Goal: Task Accomplishment & Management: Complete application form

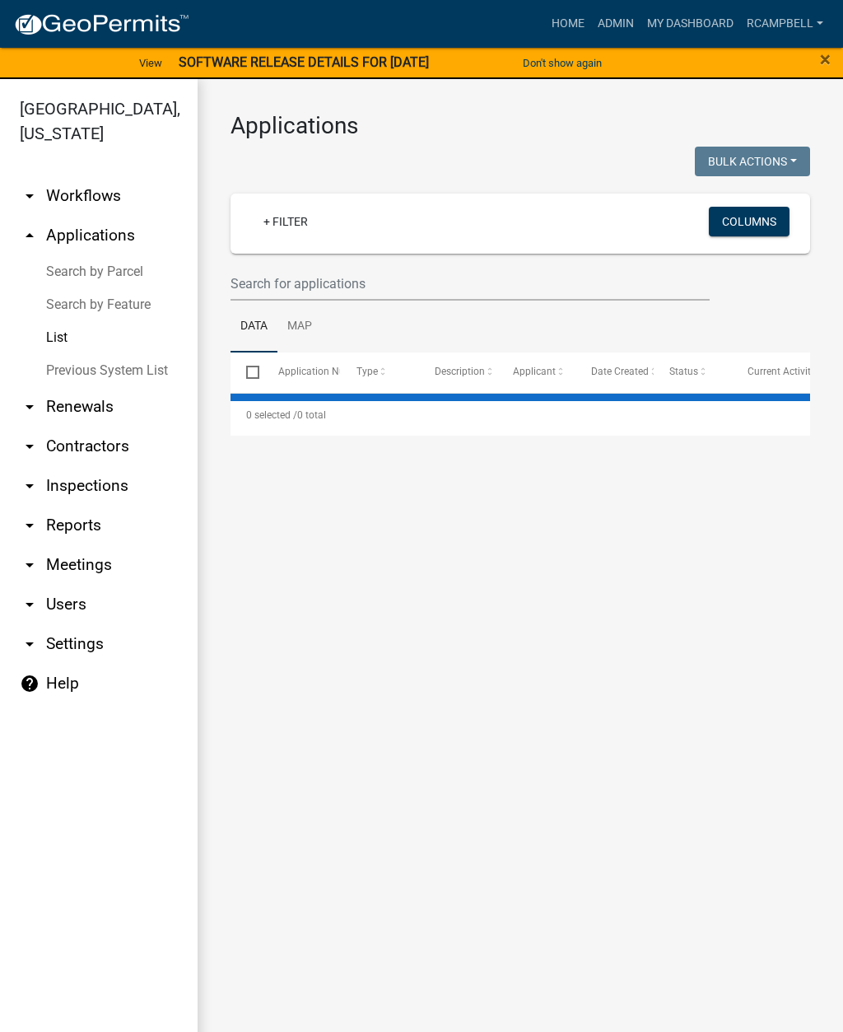
select select "2: 50"
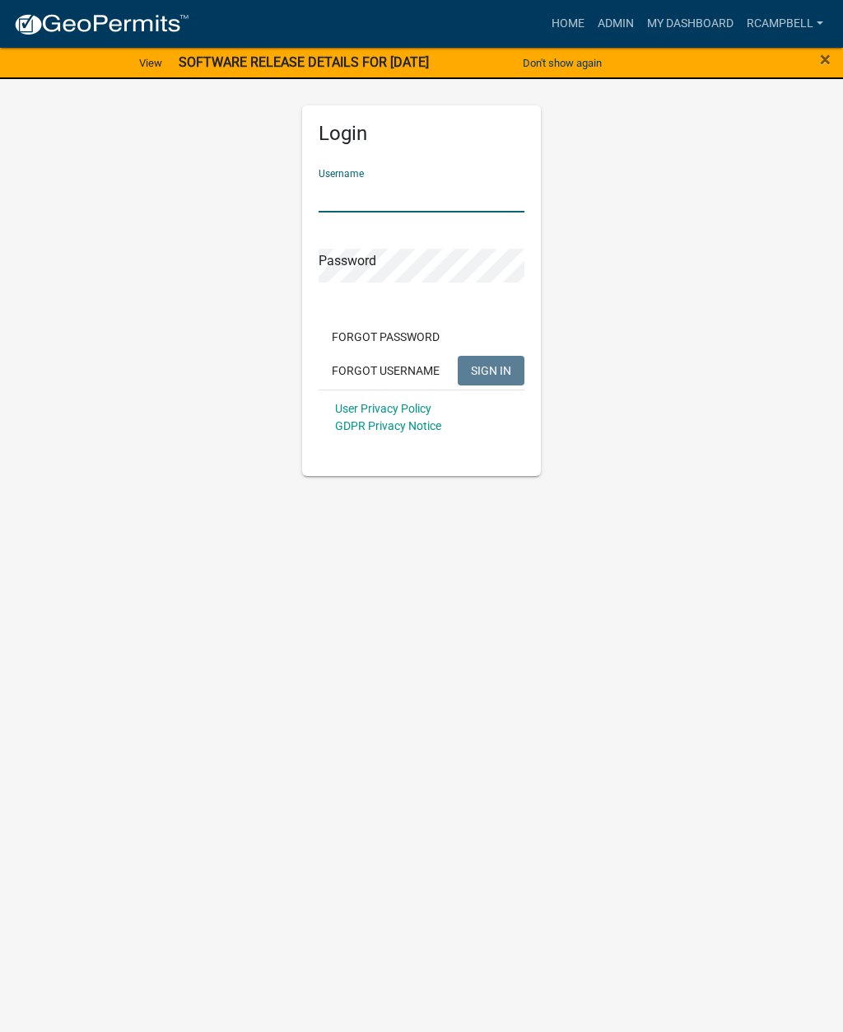
scroll to position [1, 0]
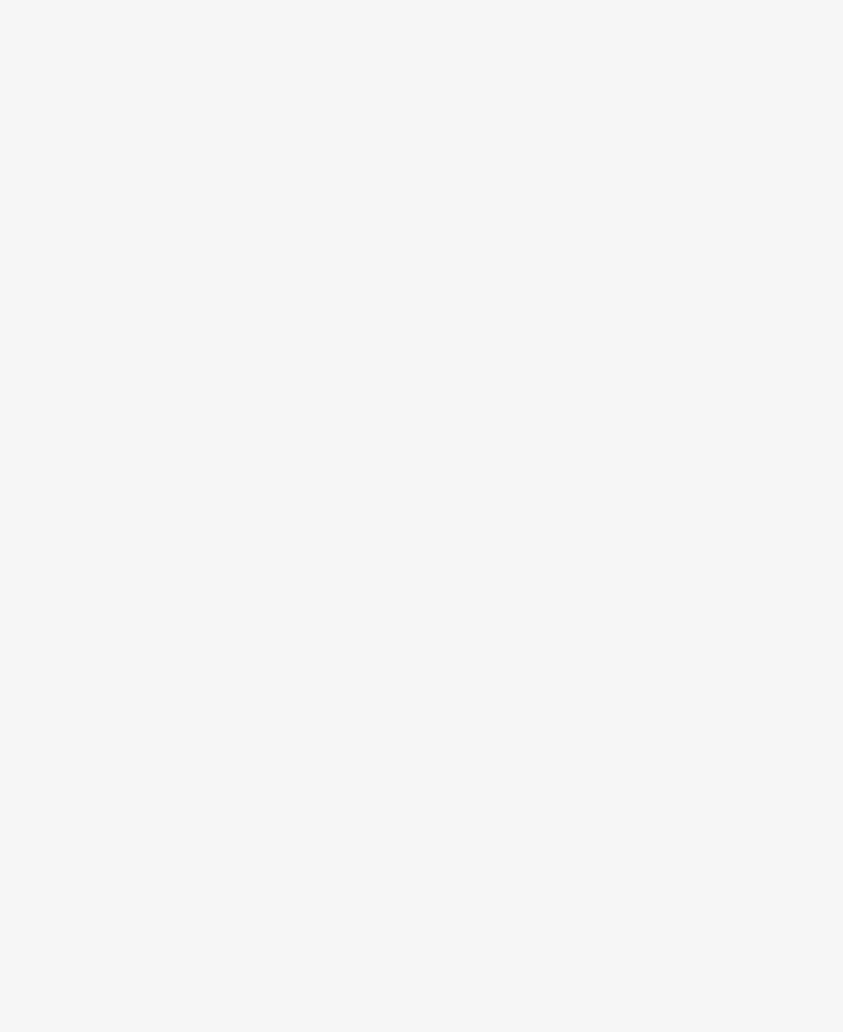
scroll to position [1, 0]
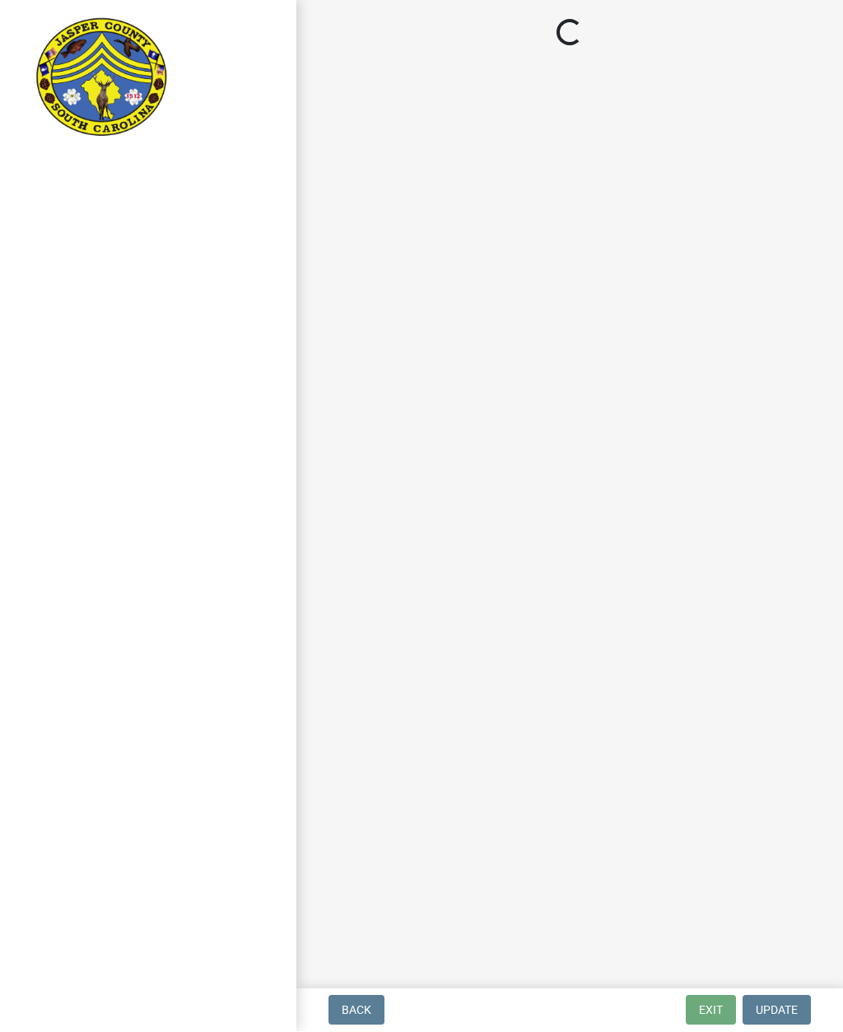
select select "2d9ba1e5-2fdd-4b15-98d0-073dcbeb5880"
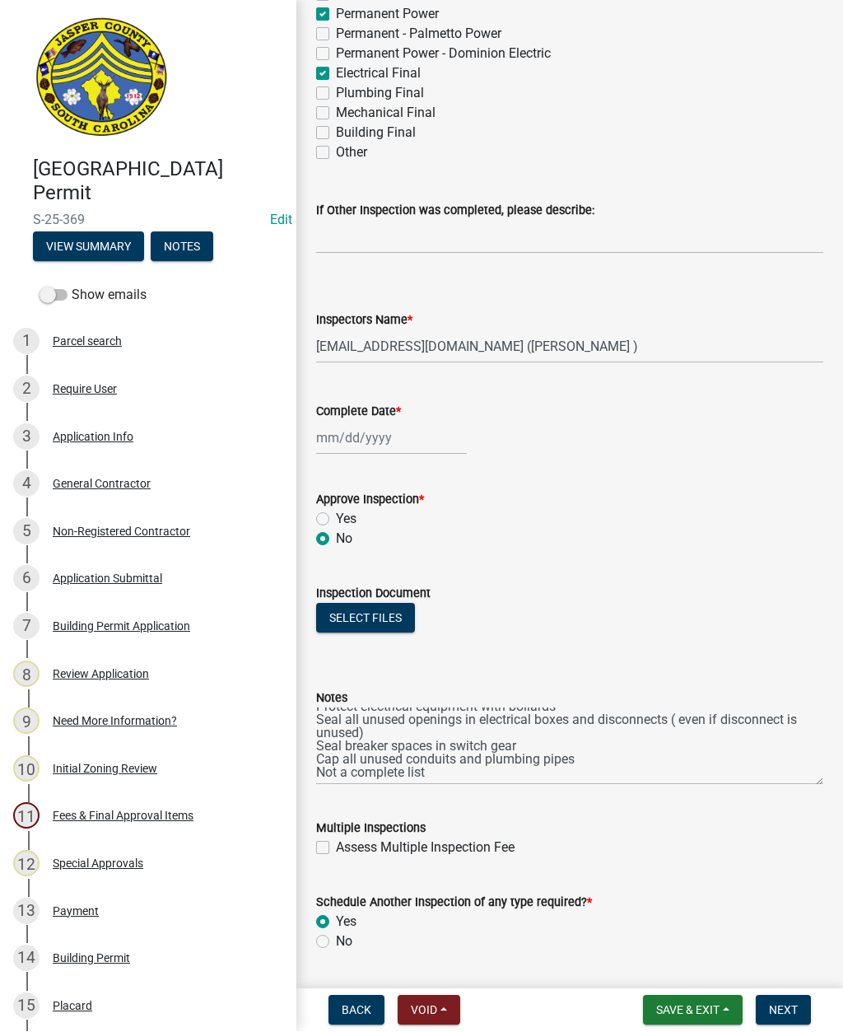
scroll to position [40, 0]
click at [538, 762] on textarea "Seal hole in the bottom of the disconnect on the right hand side by transformer…" at bounding box center [569, 746] width 507 height 77
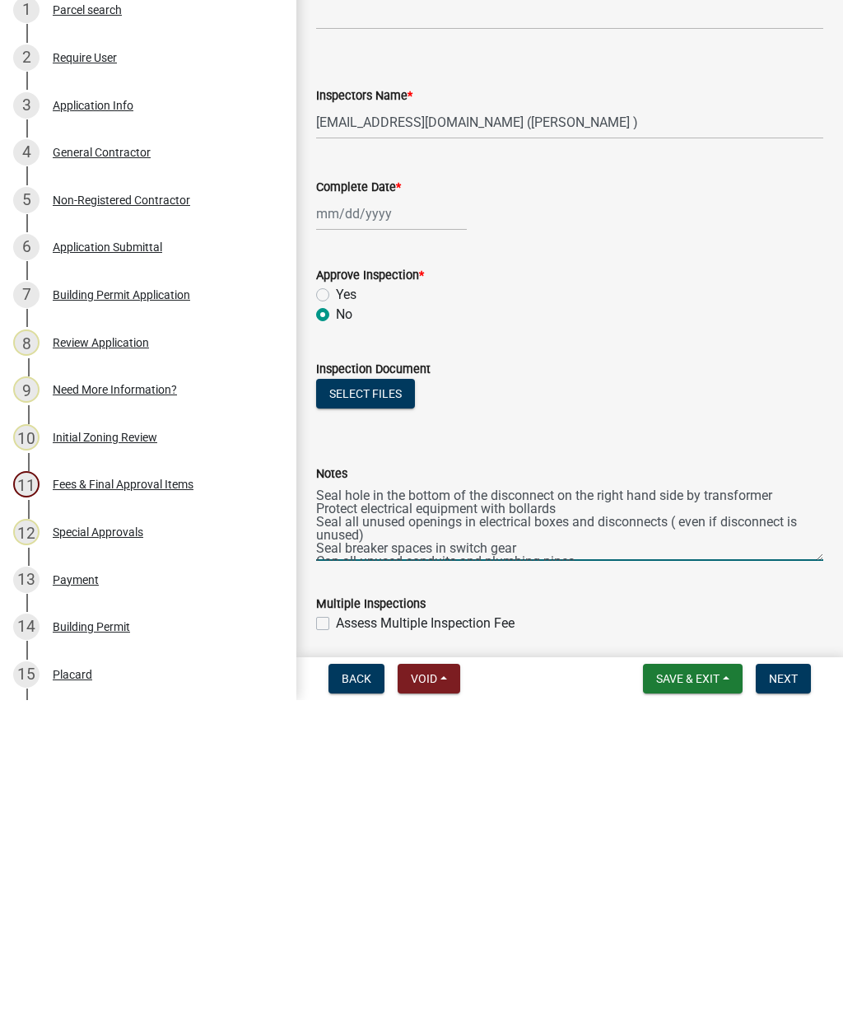
scroll to position [0, 0]
click at [797, 815] on textarea "Seal hole in the bottom of the disconnect on the right hand side by transformer…" at bounding box center [569, 853] width 507 height 77
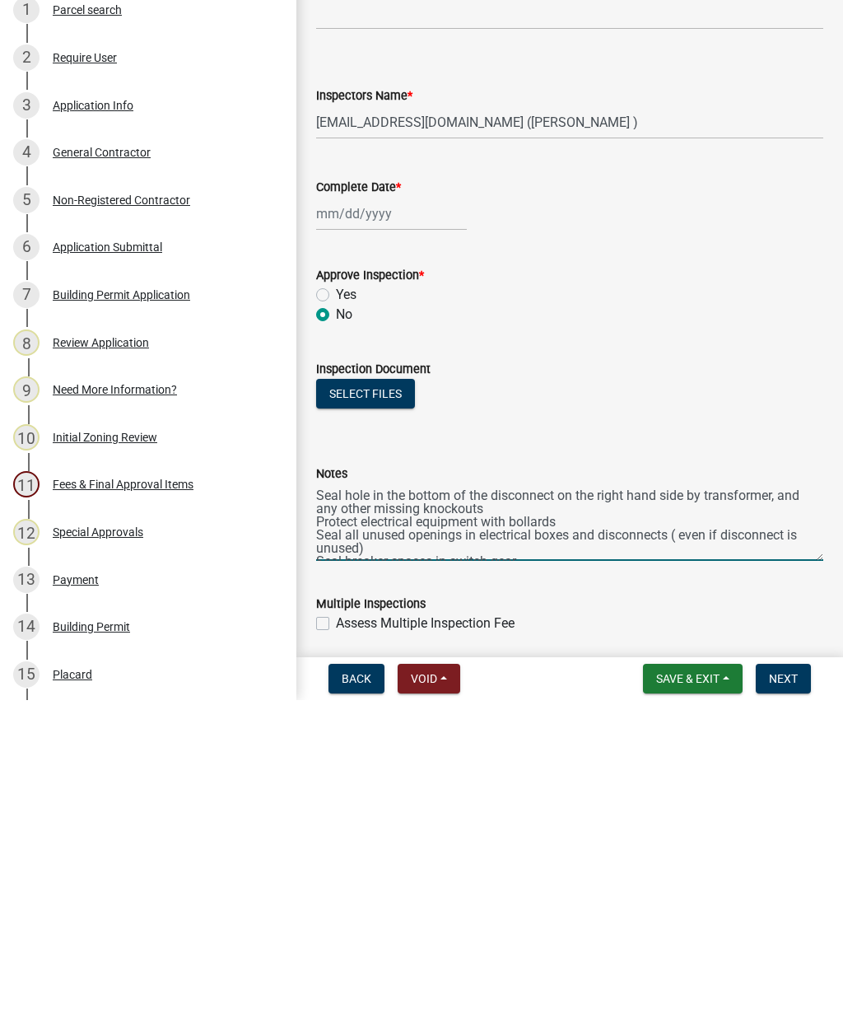
click at [818, 815] on textarea "Seal hole in the bottom of the disconnect on the right hand side by transformer…" at bounding box center [569, 853] width 507 height 77
click at [561, 815] on textarea "Seal hole in the bottom of the disconnect on the right hand side by transformer…" at bounding box center [569, 853] width 507 height 77
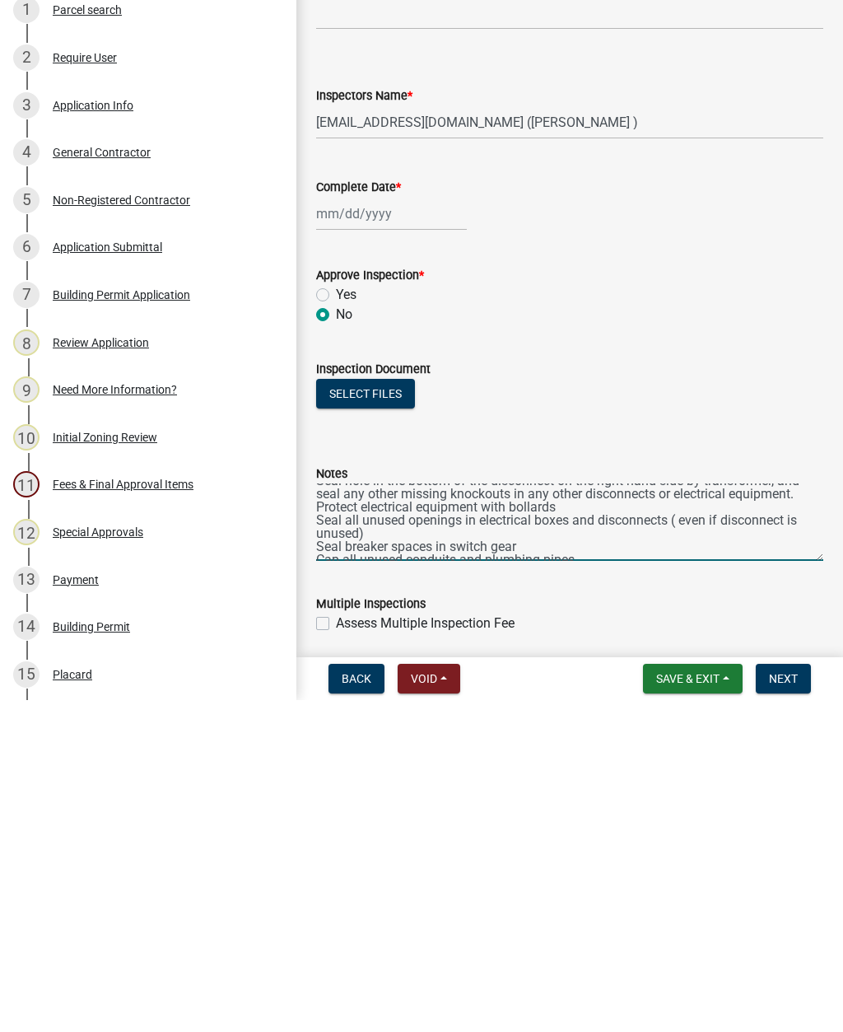
scroll to position [18, 0]
click at [590, 815] on textarea "Seal hole in the bottom of the disconnect on the right hand side by transformer…" at bounding box center [569, 853] width 507 height 77
click at [626, 815] on textarea "Seal hole in the bottom of the disconnect on the right hand side by transformer…" at bounding box center [569, 853] width 507 height 77
click at [623, 815] on textarea "Seal hole in the bottom of the disconnect on the right hand side by transformer…" at bounding box center [569, 853] width 507 height 77
click at [610, 815] on textarea "Seal hole in the bottom of the disconnect on the right hand side by transformer…" at bounding box center [569, 853] width 507 height 77
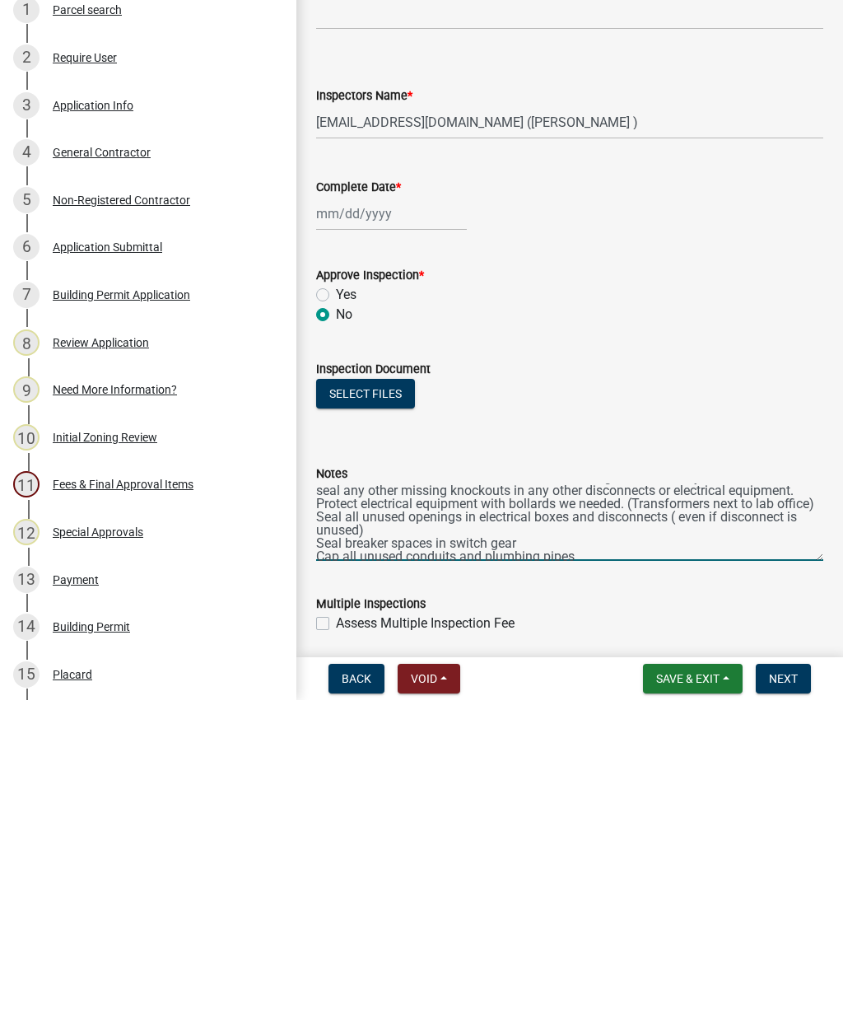
click at [614, 815] on textarea "Seal hole in the bottom of the disconnect on the right hand side by transformer…" at bounding box center [569, 853] width 507 height 77
click at [633, 815] on textarea "Seal hole in the bottom of the disconnect on the right hand side by transformer…" at bounding box center [569, 853] width 507 height 77
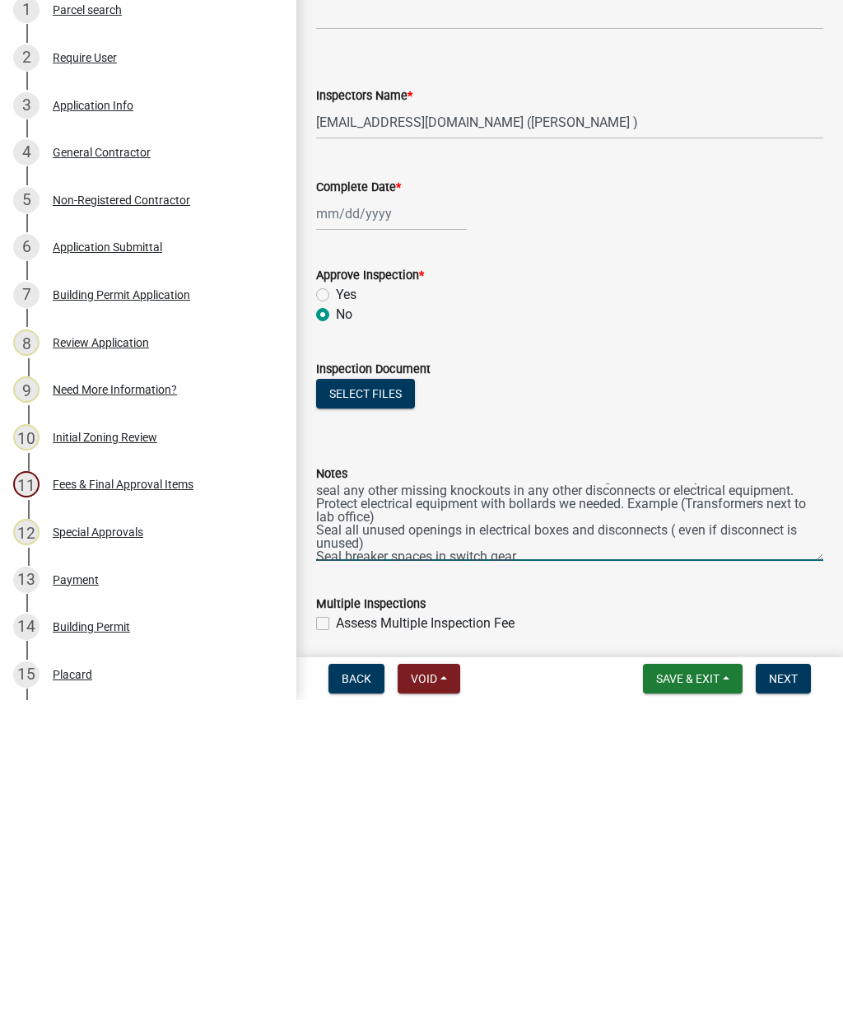
click at [482, 815] on textarea "Seal hole in the bottom of the disconnect on the right hand side by transformer…" at bounding box center [569, 853] width 507 height 77
click at [564, 815] on textarea "Seal hole in the bottom of the disconnect on the right hand side by transformer…" at bounding box center [569, 853] width 507 height 77
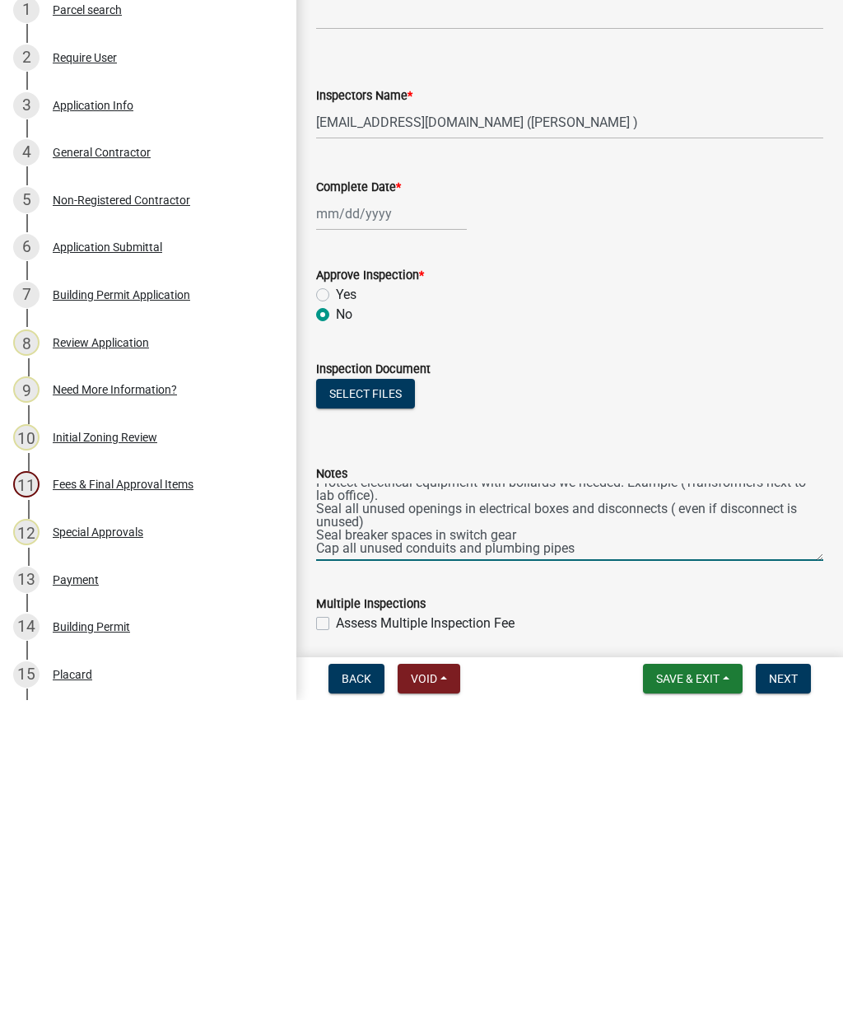
scroll to position [61, 0]
click at [316, 815] on textarea "Seal hole in the bottom of the disconnect on the right hand side by transformer…" at bounding box center [569, 853] width 507 height 77
click at [582, 815] on textarea "Seal hole in the bottom of the disconnect on the right hand side by transformer…" at bounding box center [569, 853] width 507 height 77
click at [671, 815] on textarea "Seal hole in the bottom of the disconnect on the right hand side by transformer…" at bounding box center [569, 853] width 507 height 77
type textarea "Seal hole in the bottom of the disconnect on the right hand side by transformer…"
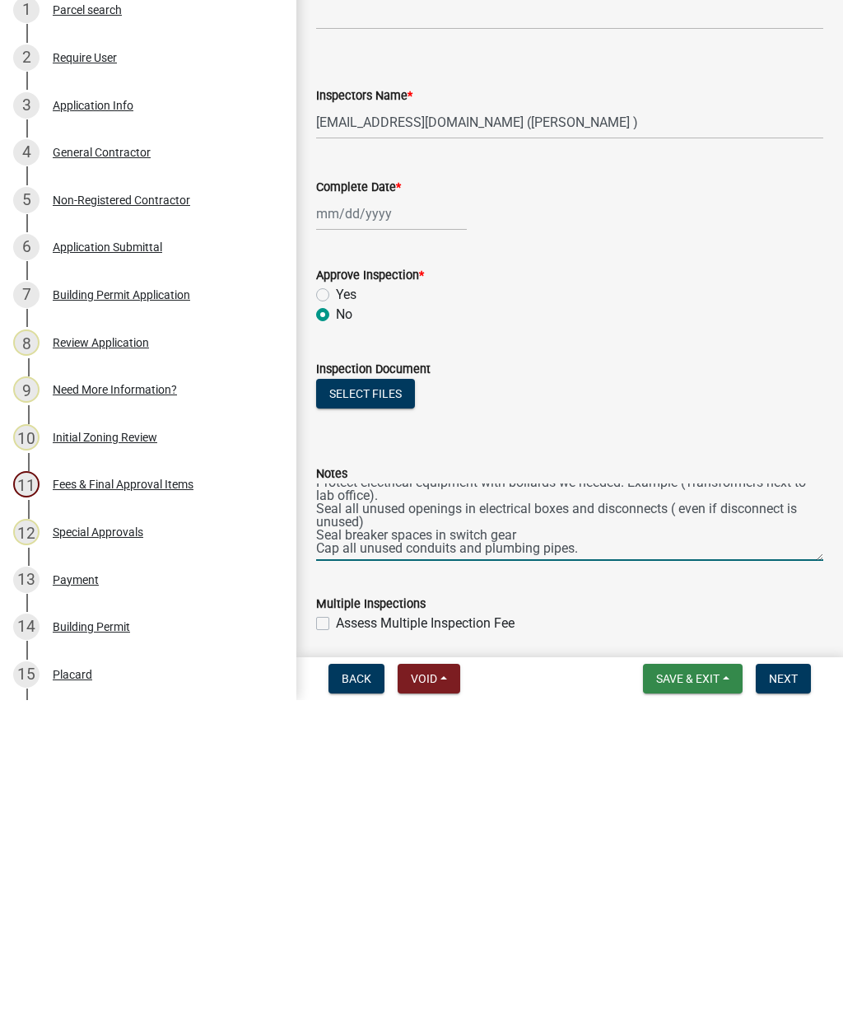
click at [704, 1004] on span "Save & Exit" at bounding box center [687, 1010] width 63 height 13
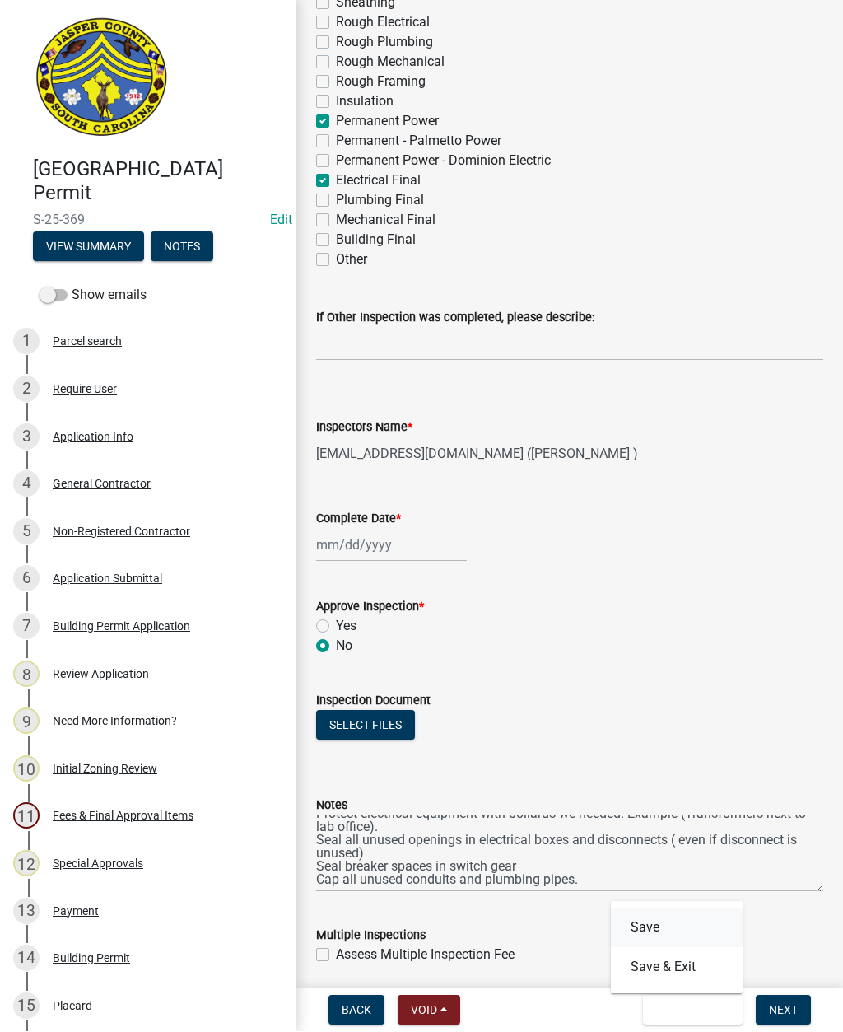
click at [687, 929] on button "Save" at bounding box center [677, 928] width 132 height 40
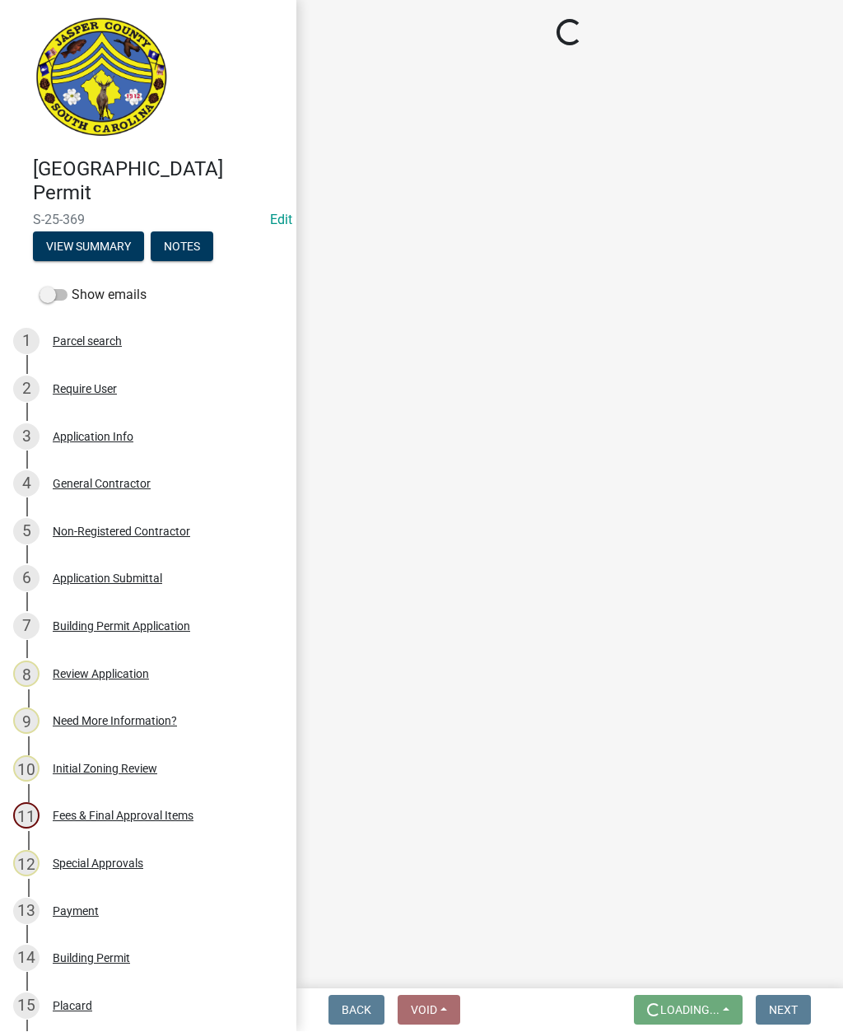
scroll to position [0, 0]
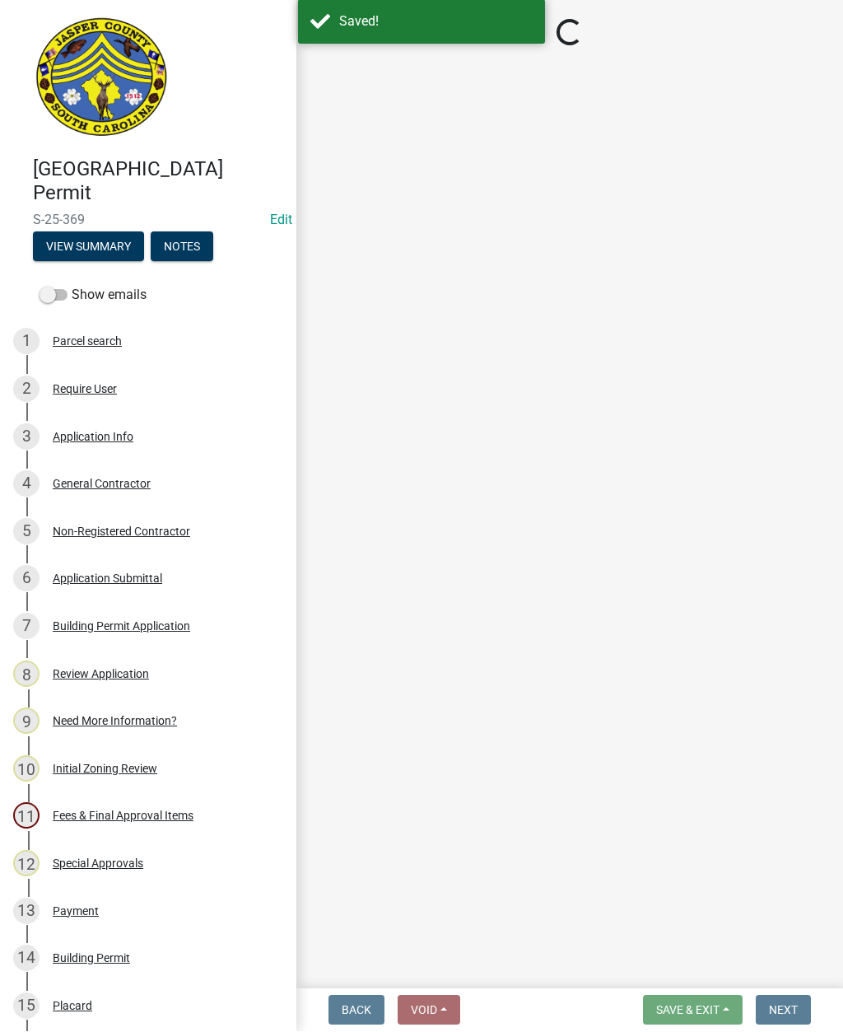
select select "2d9ba1e5-2fdd-4b15-98d0-073dcbeb5880"
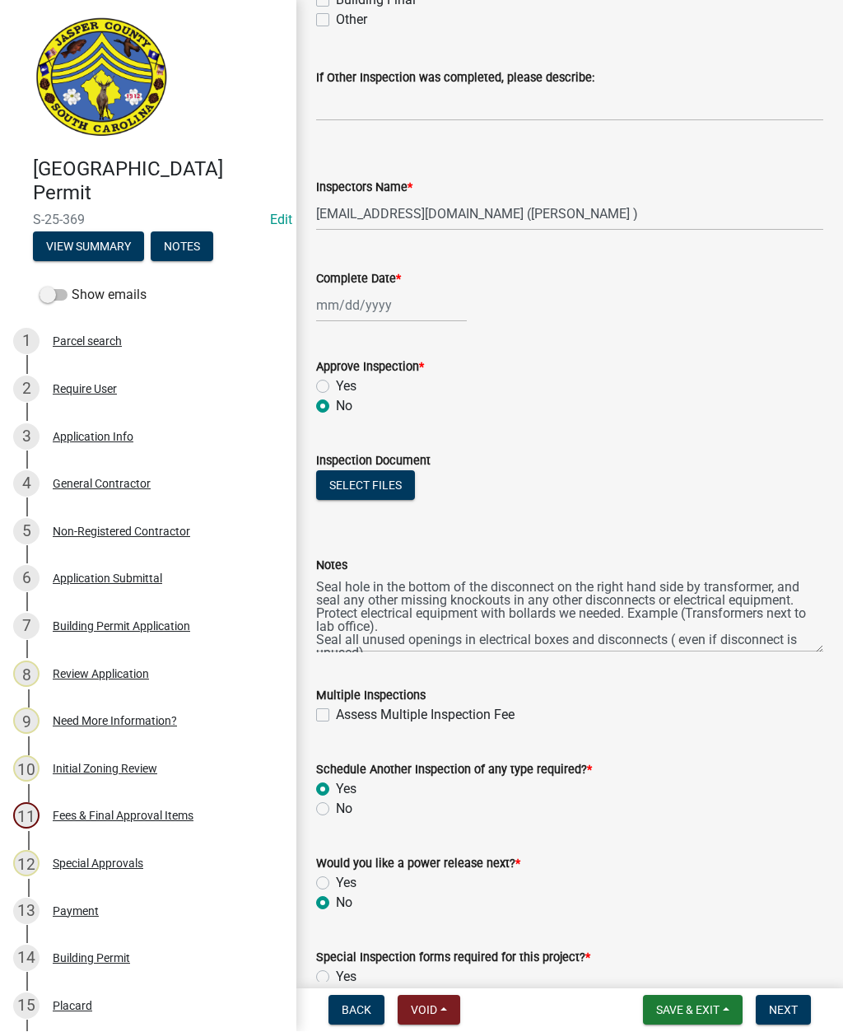
scroll to position [808, 0]
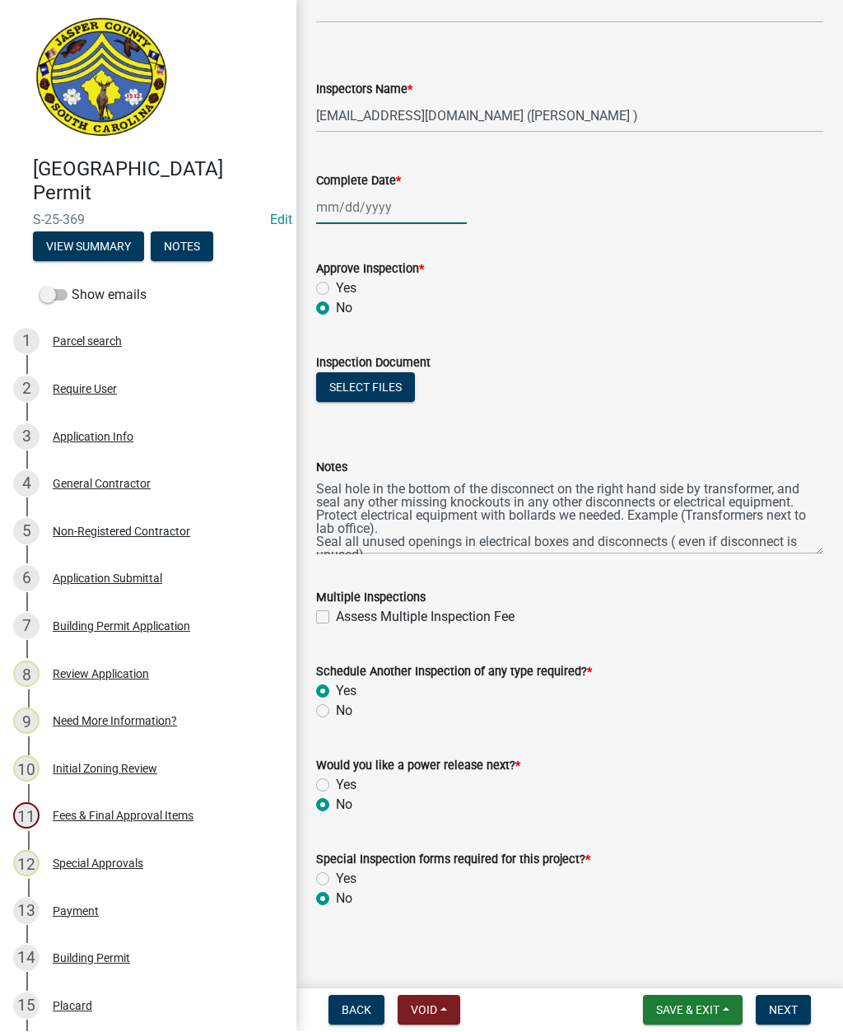
click at [374, 209] on div at bounding box center [391, 208] width 151 height 34
select select "9"
select select "2025"
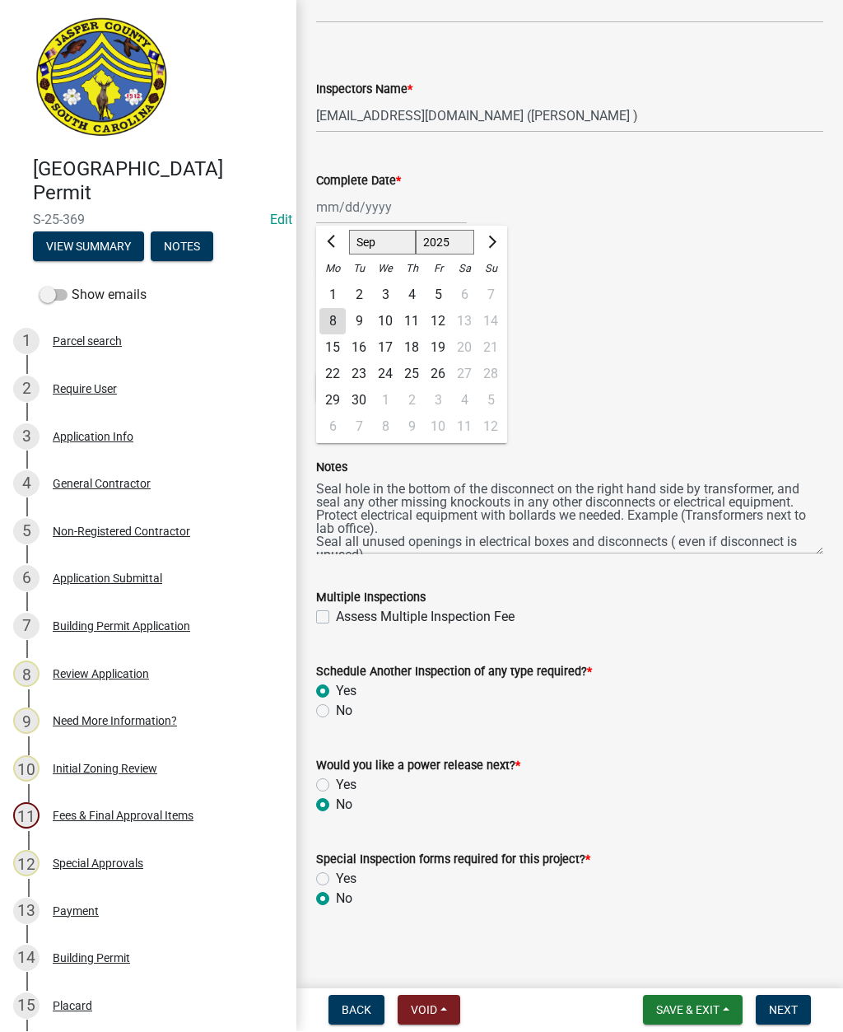
click at [331, 321] on div "8" at bounding box center [332, 322] width 26 height 26
type input "[DATE]"
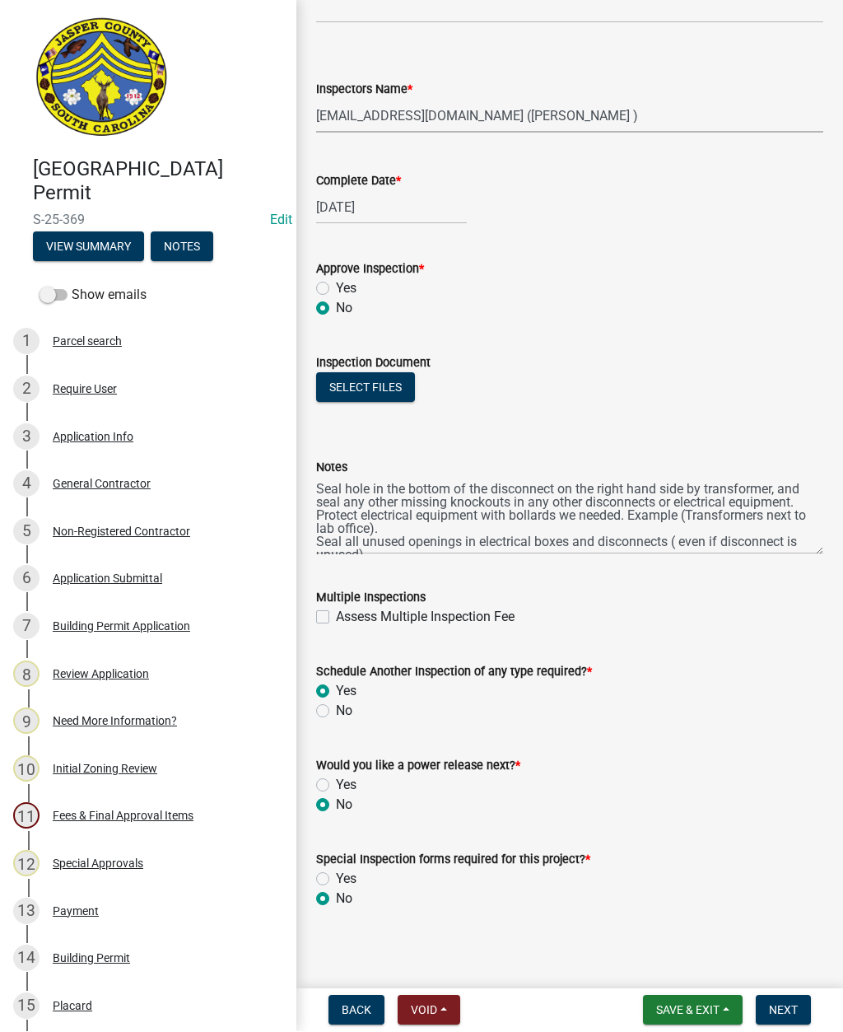
click at [547, 123] on select "Select Item... jcorwin@jaspercounty.gov (John Corwin ) rcampbell (Ryan Campbell)" at bounding box center [569, 117] width 507 height 34
select select "acf36c91-87ca-4b19-8dd2-91b45068efa1"
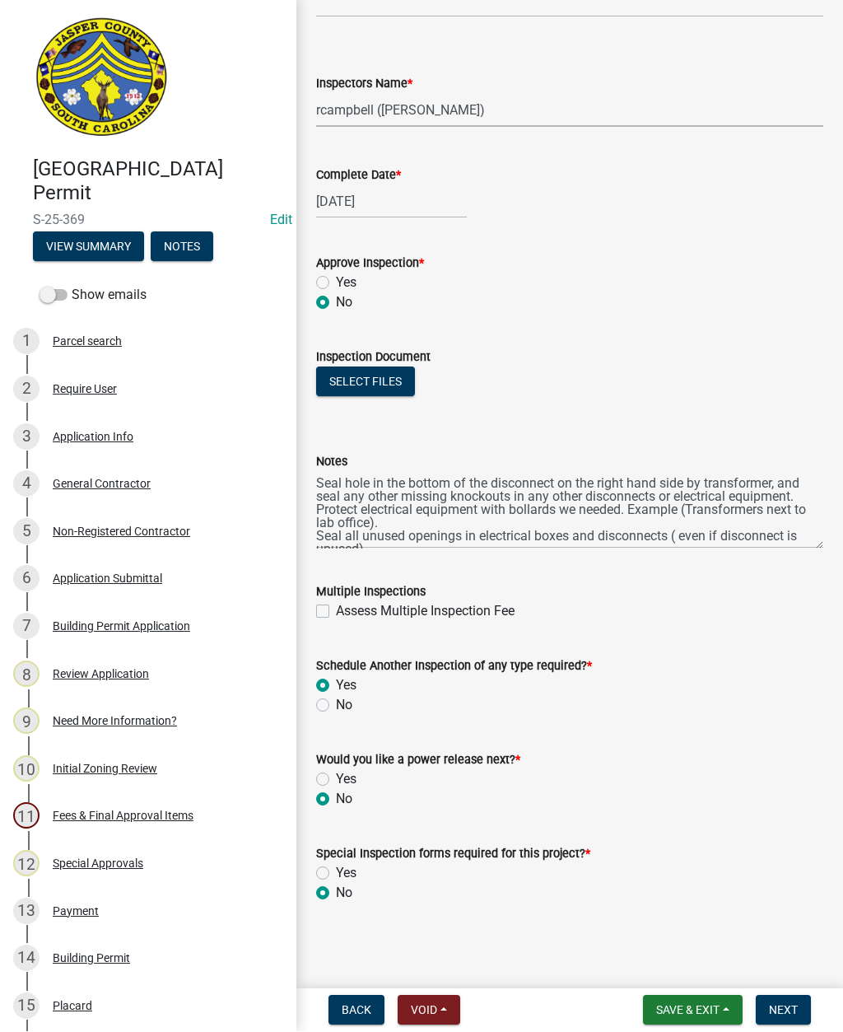
scroll to position [814, 0]
click at [706, 522] on textarea "Seal hole in the bottom of the disconnect on the right hand side by transformer…" at bounding box center [569, 510] width 507 height 77
click at [812, 533] on textarea "Seal hole in the bottom of the disconnect on the right hand side by transformer…" at bounding box center [569, 510] width 507 height 77
click at [395, 545] on textarea "Seal hole in the bottom of the disconnect on the right hand side by transformer…" at bounding box center [569, 510] width 507 height 77
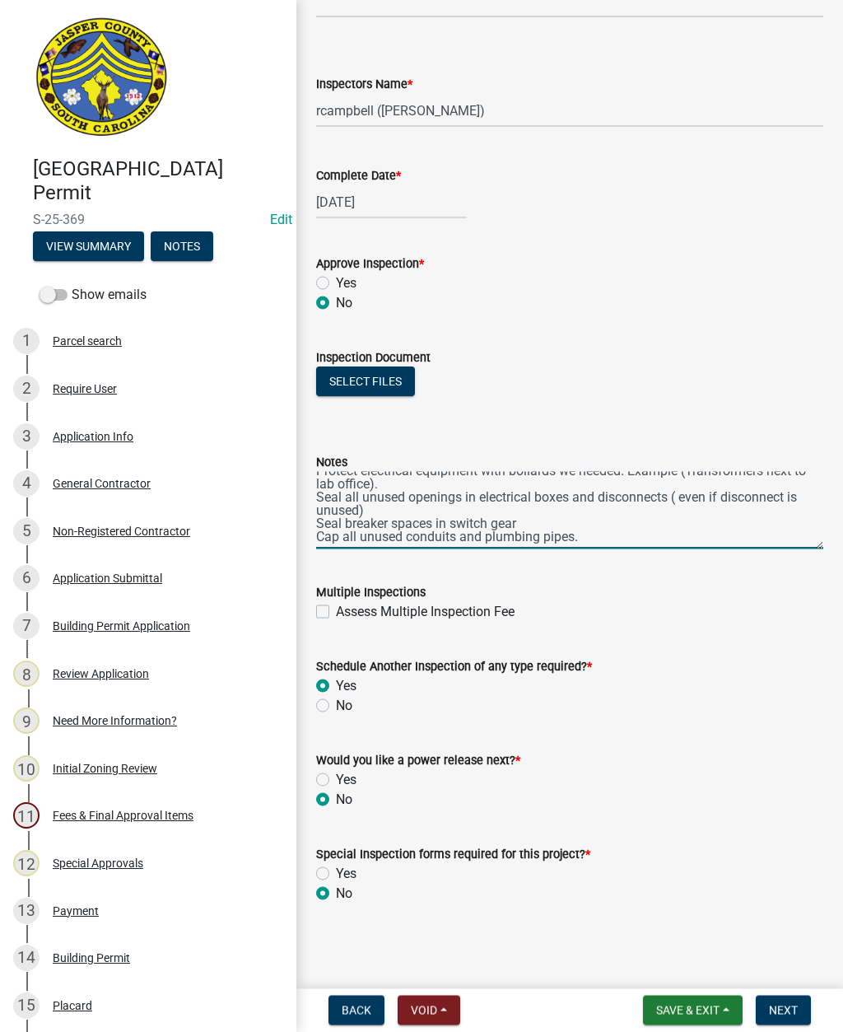
click at [657, 530] on textarea "Seal hole in the bottom of the disconnect on the right hand side by transformer…" at bounding box center [569, 510] width 507 height 77
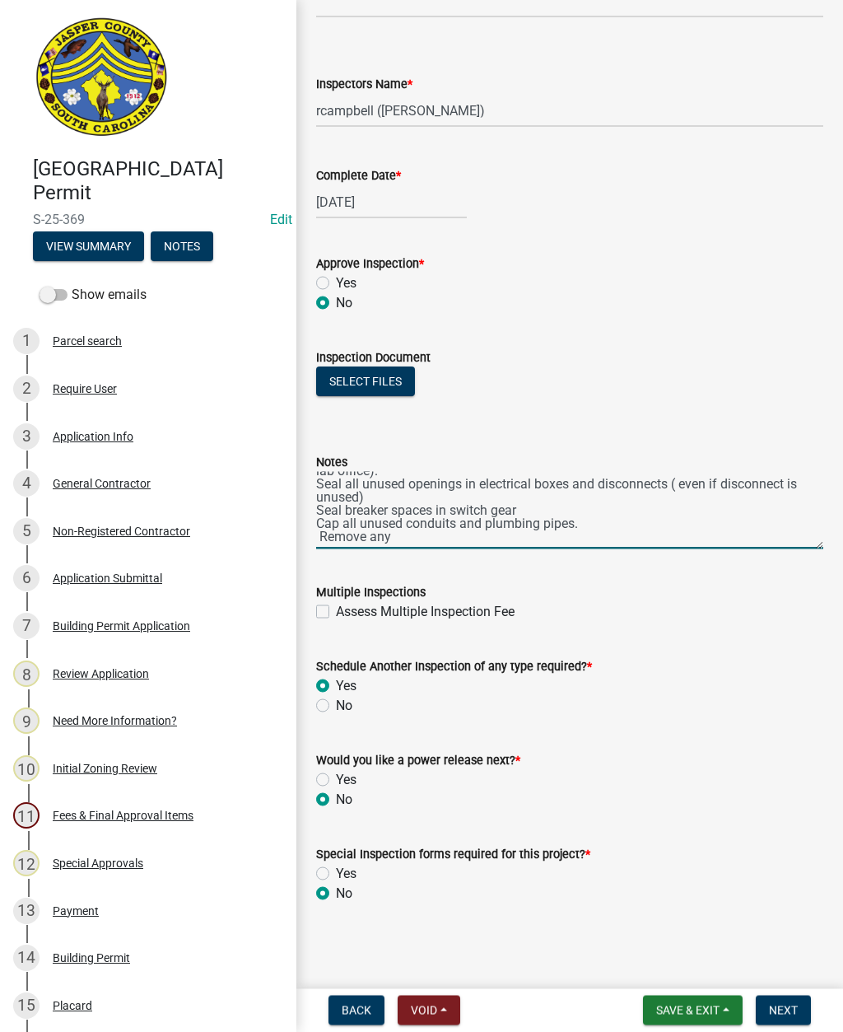
scroll to position [61, 0]
click at [673, 526] on textarea "Seal hole in the bottom of the disconnect on the right hand side by transformer…" at bounding box center [569, 510] width 507 height 77
click at [761, 525] on textarea "Seal hole in the bottom of the disconnect on the right hand side by transformer…" at bounding box center [569, 510] width 507 height 77
click at [675, 497] on textarea "Seal hole in the bottom of the disconnect on the right hand side by transformer…" at bounding box center [569, 510] width 507 height 77
click at [324, 528] on textarea "Seal hole in the bottom of the disconnect on the right hand side by transformer…" at bounding box center [569, 510] width 507 height 77
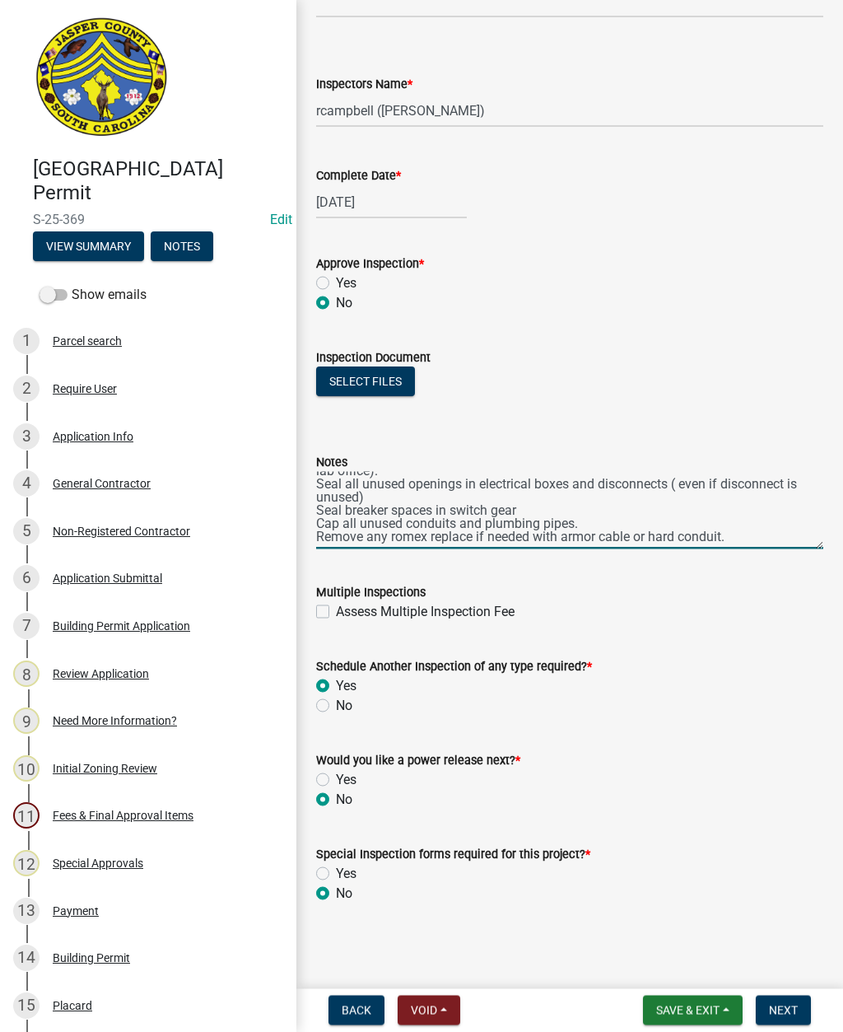
click at [672, 538] on textarea "Seal hole in the bottom of the disconnect on the right hand side by transformer…" at bounding box center [569, 510] width 507 height 77
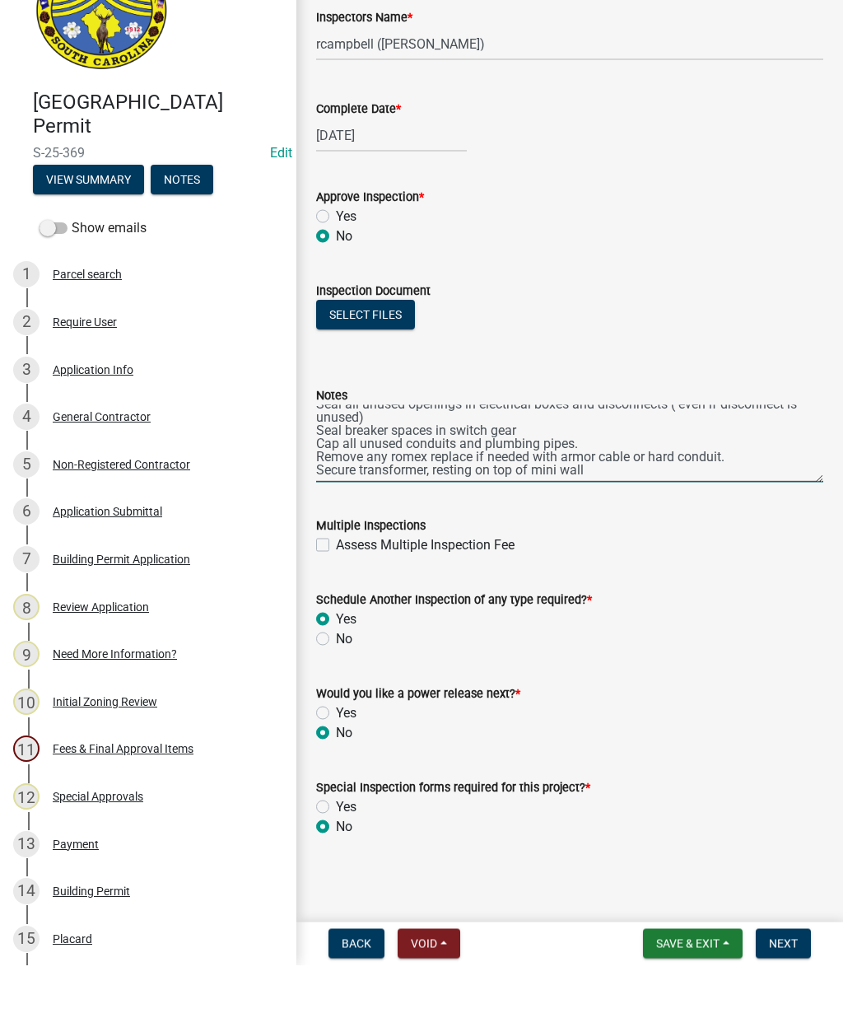
scroll to position [105, 0]
click at [771, 472] on textarea "Seal hole in the bottom of the disconnect on the right hand side by transformer…" at bounding box center [569, 510] width 507 height 77
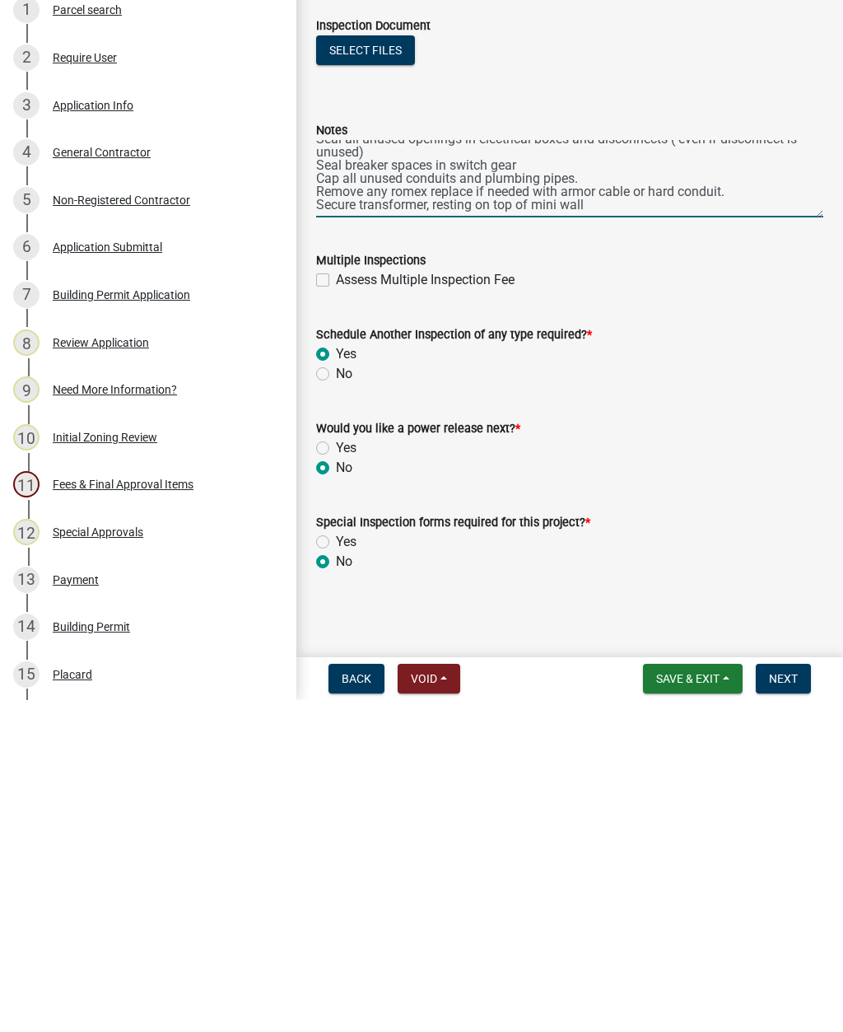
scroll to position [1, 0]
type textarea "Seal hole in the bottom of the disconnect on the right hand side by transformer…"
click at [701, 1004] on span "Save & Exit" at bounding box center [687, 1010] width 63 height 13
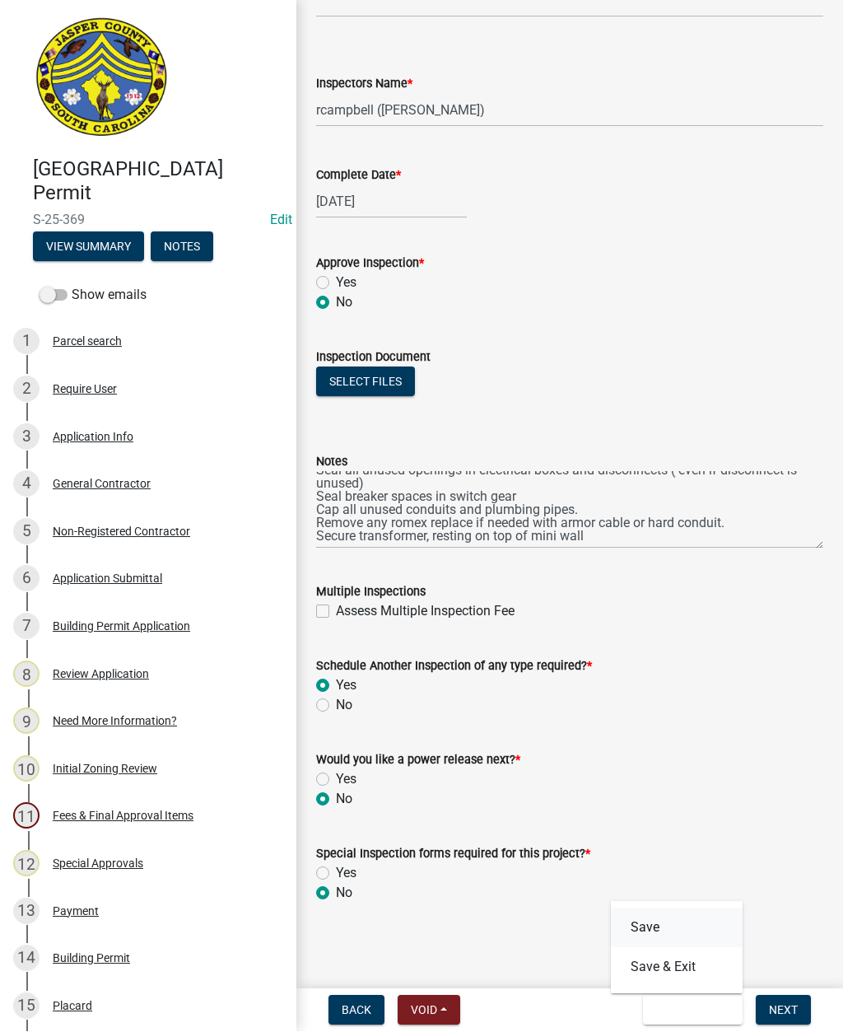
click at [684, 920] on button "Save" at bounding box center [677, 928] width 132 height 40
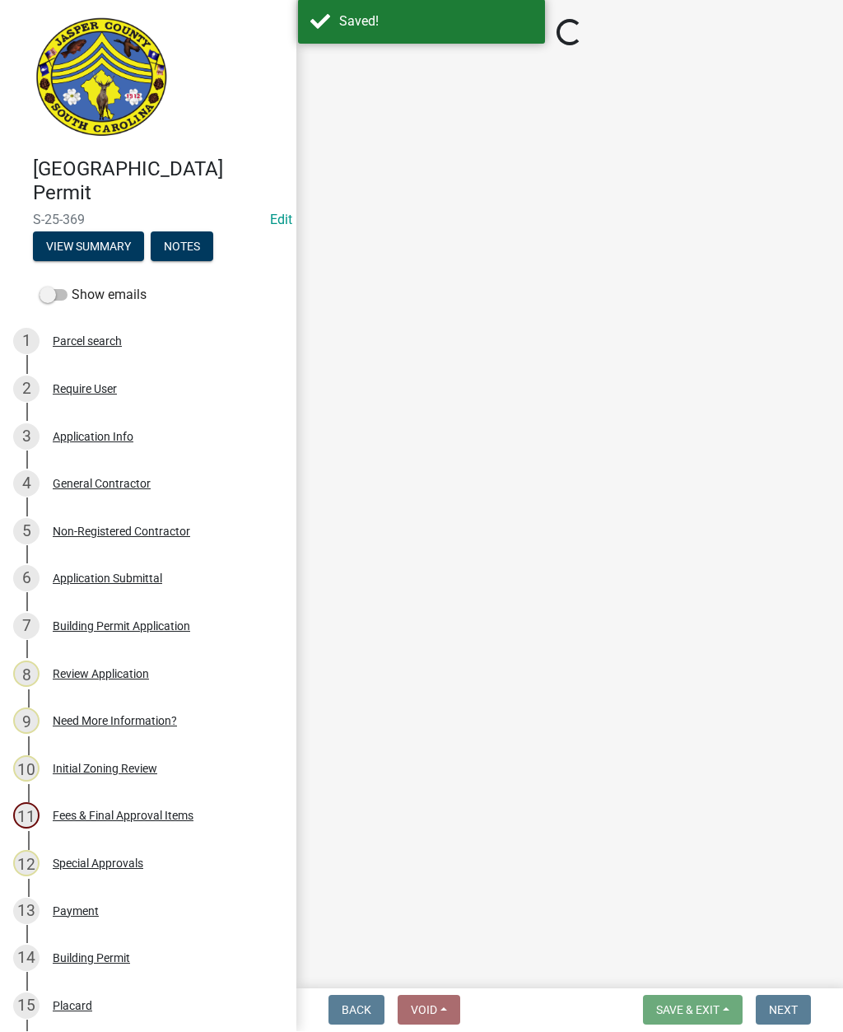
select select "acf36c91-87ca-4b19-8dd2-91b45068efa1"
